Goal: Find specific page/section: Find specific page/section

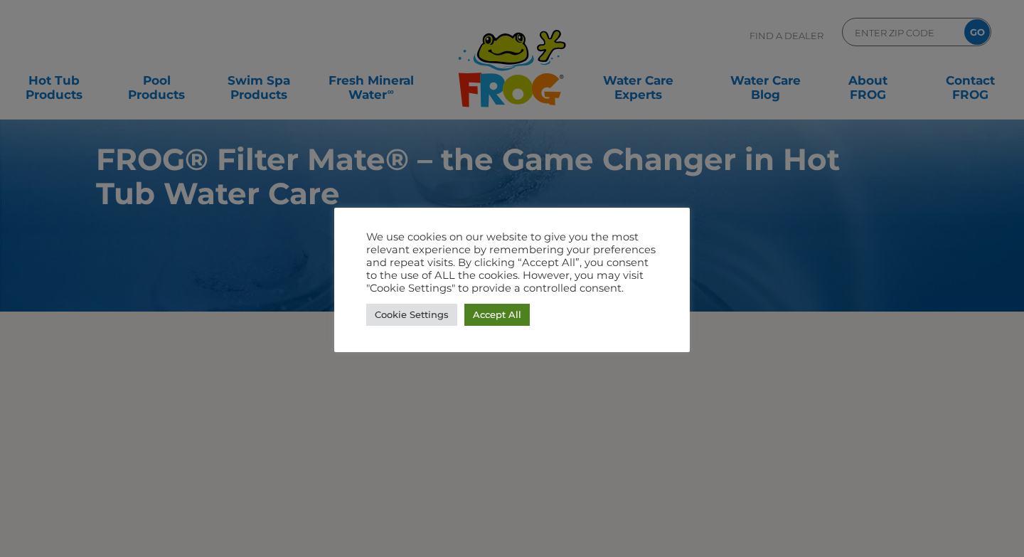
click at [491, 316] on link "Accept All" at bounding box center [496, 315] width 65 height 22
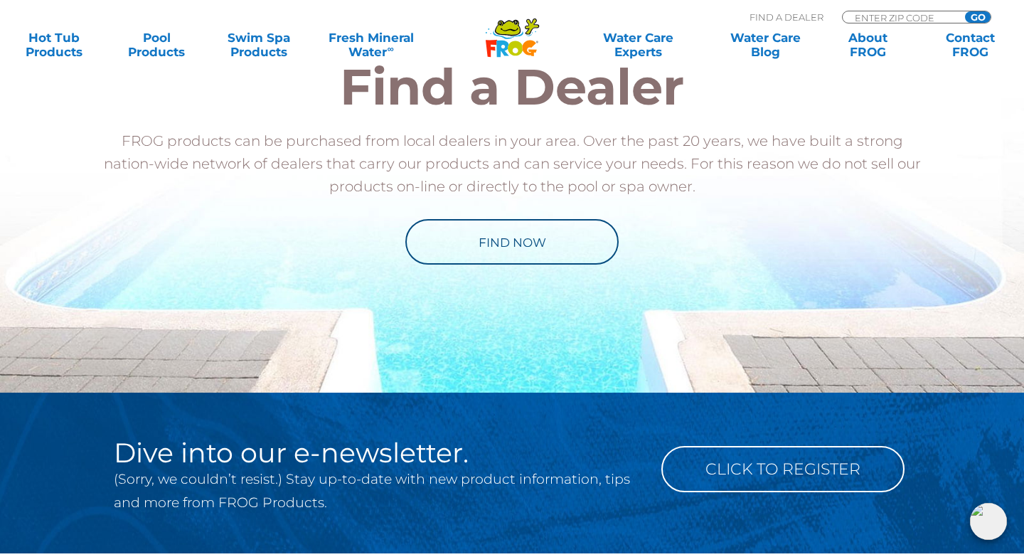
scroll to position [1298, 0]
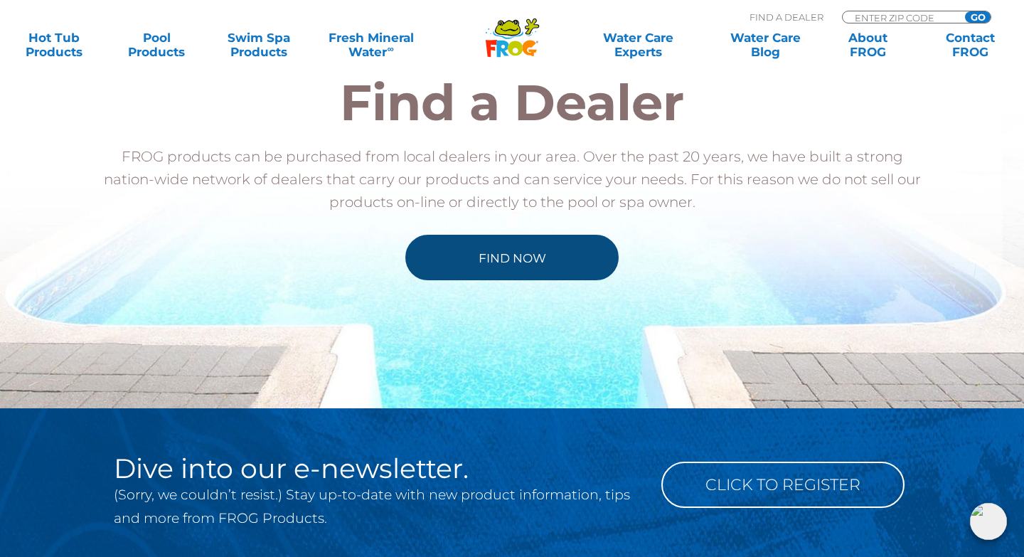
click at [481, 257] on link "Find Now" at bounding box center [511, 257] width 213 height 45
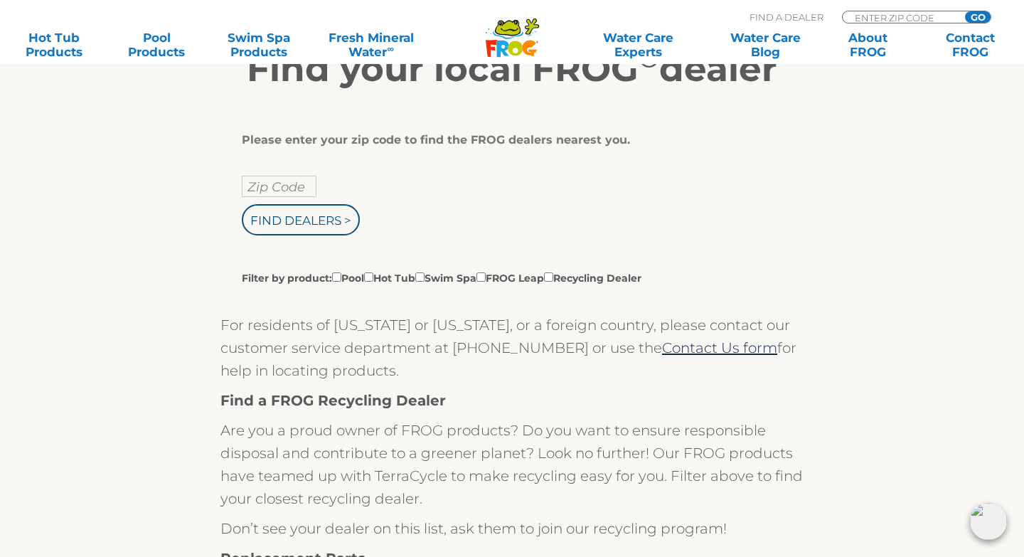
scroll to position [260, 0]
click at [271, 184] on input "text" at bounding box center [279, 185] width 75 height 21
type input "77090"
click at [242, 203] on input "Find Dealers >" at bounding box center [301, 218] width 118 height 31
click at [289, 230] on input "Find Dealers >" at bounding box center [301, 218] width 118 height 31
